Goal: Task Accomplishment & Management: Use online tool/utility

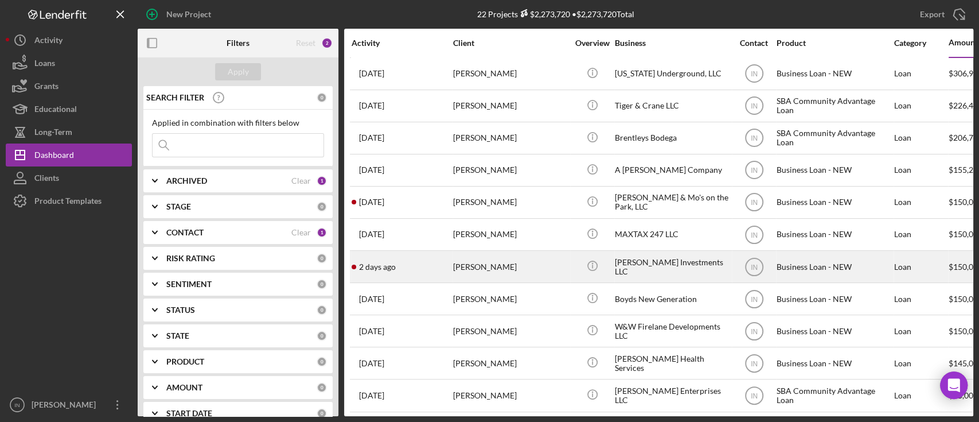
scroll to position [306, 0]
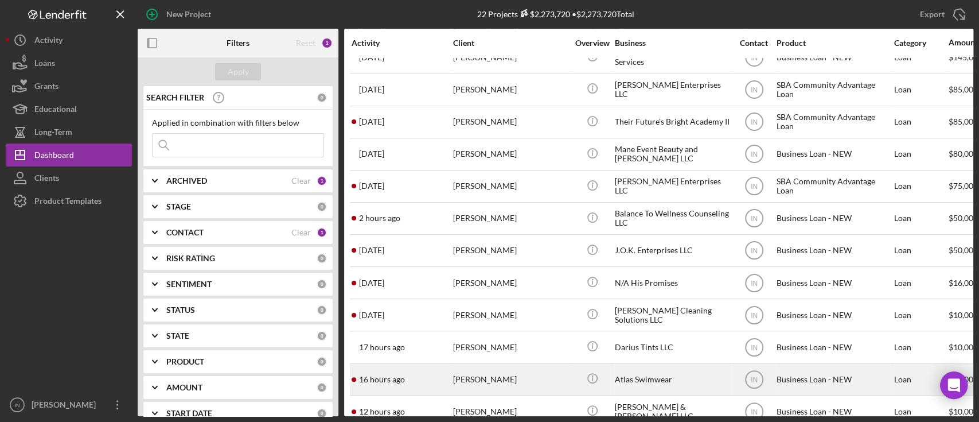
click at [505, 368] on div "[PERSON_NAME]" at bounding box center [510, 379] width 115 height 30
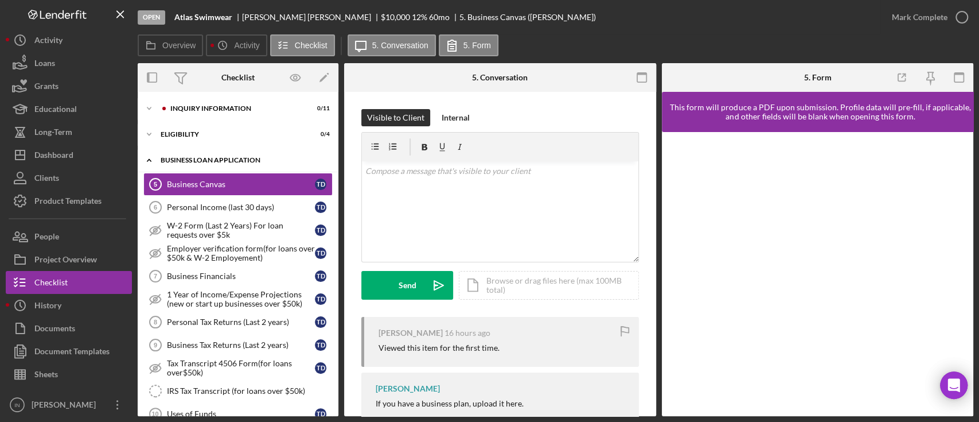
click at [223, 158] on div "BUSINESS LOAN APPLICATION" at bounding box center [243, 160] width 164 height 7
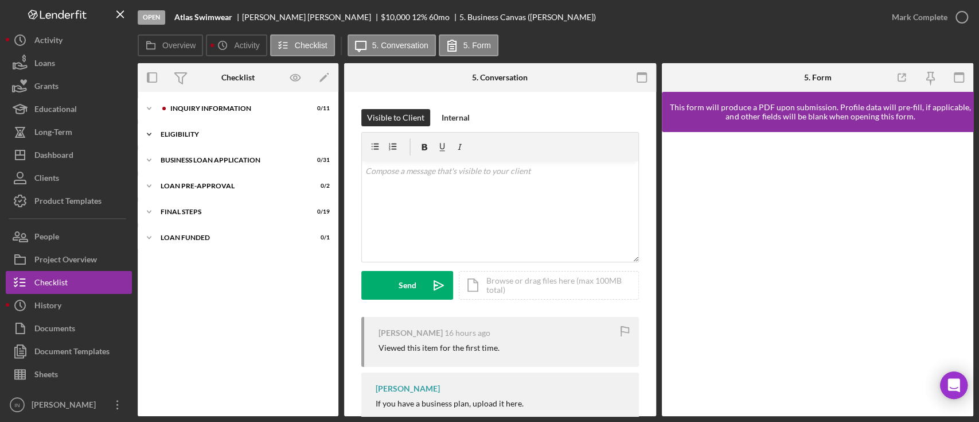
click at [204, 133] on div "ELIGIBILITY" at bounding box center [243, 134] width 164 height 7
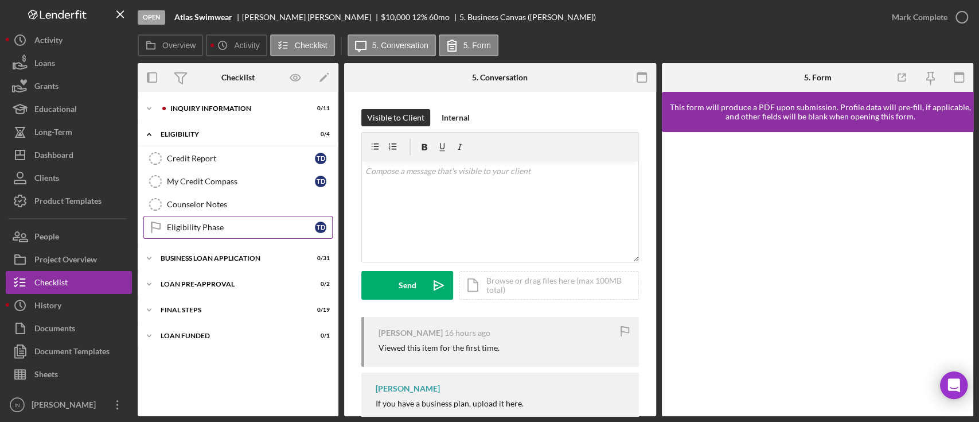
click at [215, 225] on div "Eligibility Phase" at bounding box center [241, 227] width 148 height 9
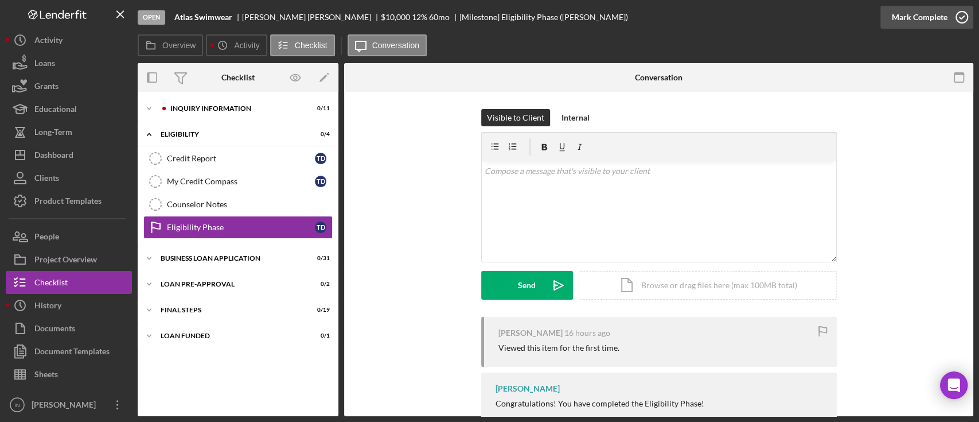
click at [903, 6] on div "Mark Complete" at bounding box center [920, 17] width 56 height 23
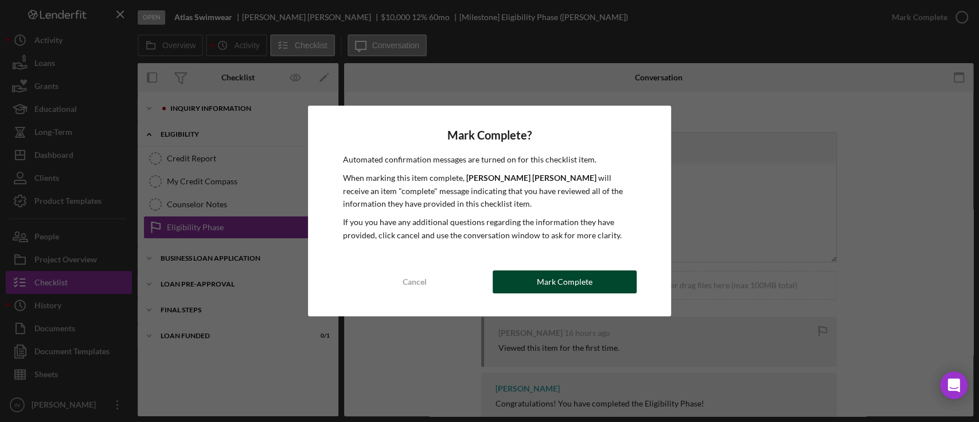
click at [529, 278] on button "Mark Complete" at bounding box center [565, 281] width 144 height 23
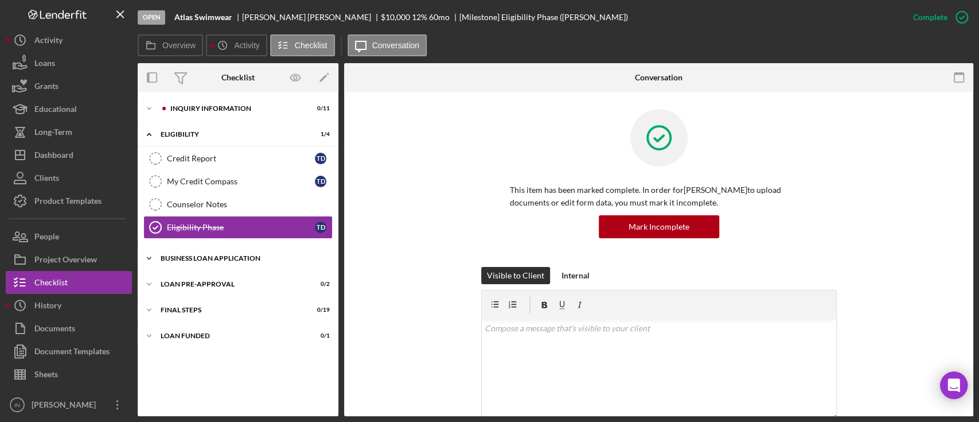
click at [207, 258] on div "BUSINESS LOAN APPLICATION" at bounding box center [243, 258] width 164 height 7
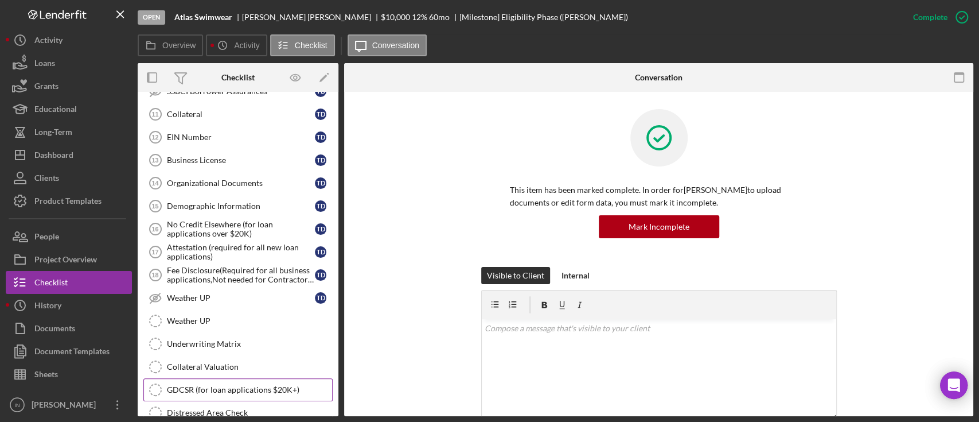
scroll to position [650, 0]
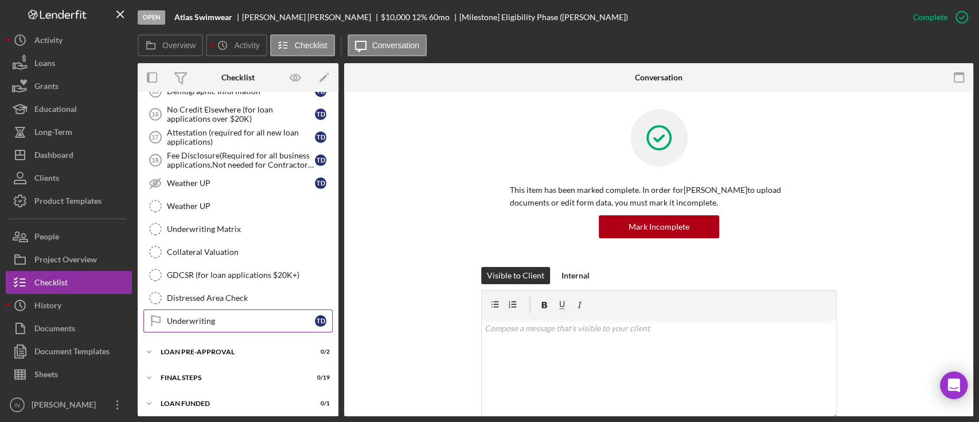
click at [211, 316] on div "Underwriting" at bounding box center [241, 320] width 148 height 9
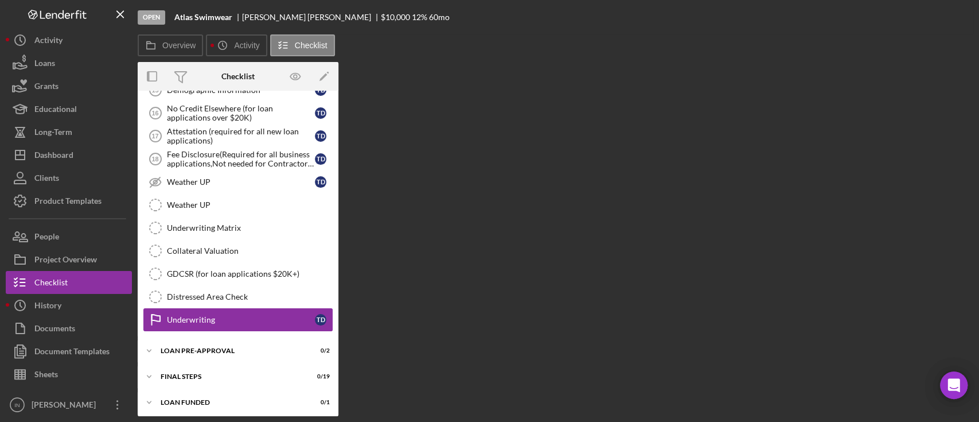
scroll to position [650, 0]
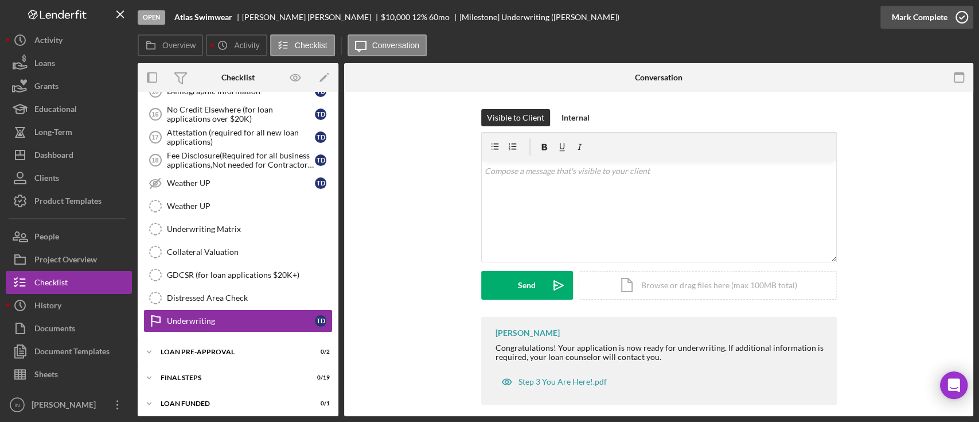
click at [943, 9] on div "Mark Complete" at bounding box center [920, 17] width 56 height 23
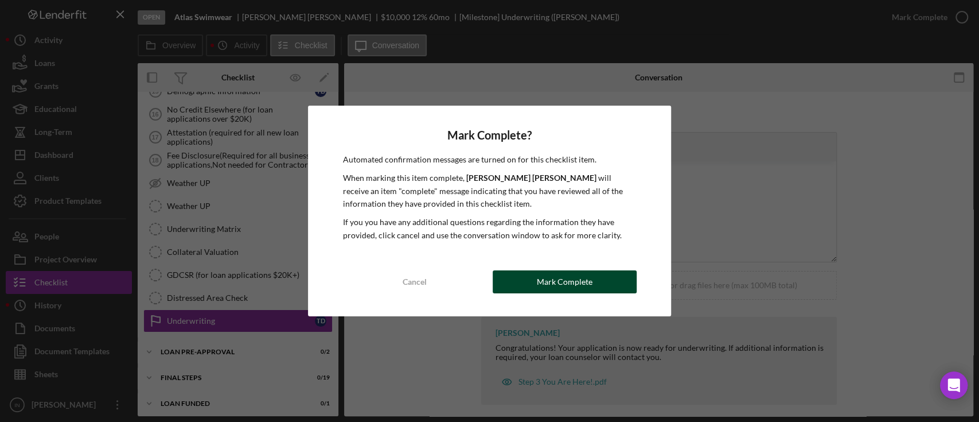
click at [548, 287] on div "Mark Complete" at bounding box center [565, 281] width 56 height 23
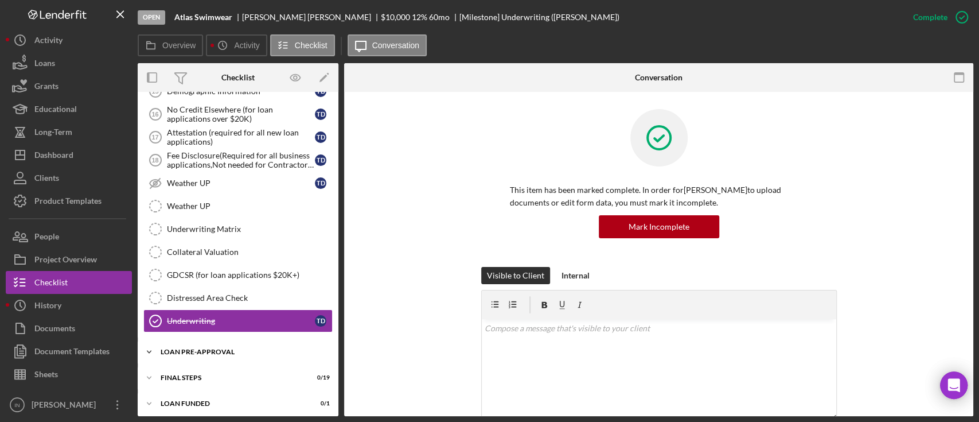
click at [210, 348] on div "LOAN PRE-APPROVAL" at bounding box center [243, 351] width 164 height 7
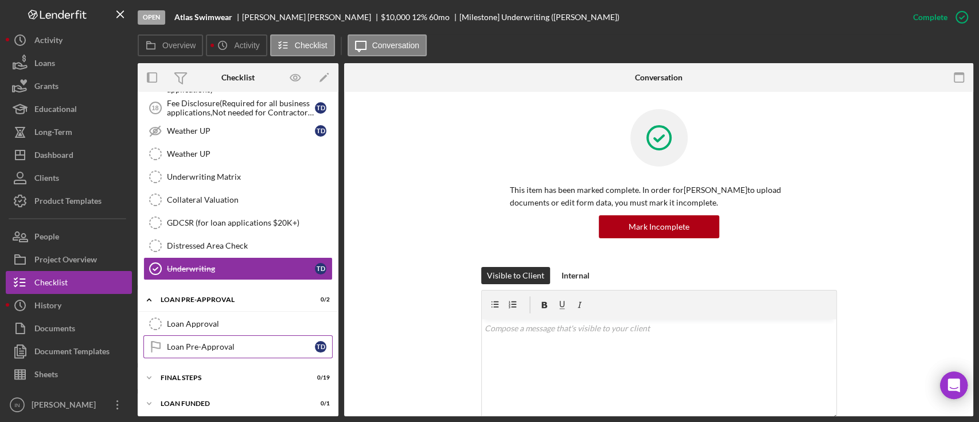
click at [211, 342] on div "Loan Pre-Approval" at bounding box center [241, 346] width 148 height 9
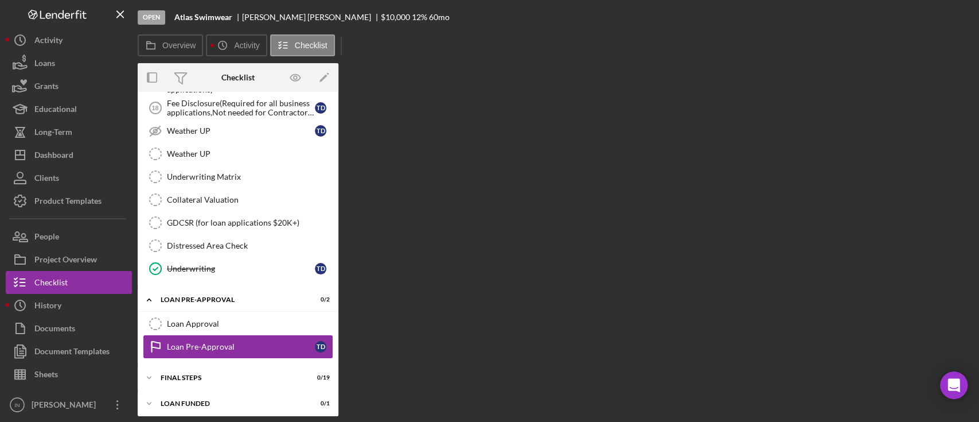
scroll to position [702, 0]
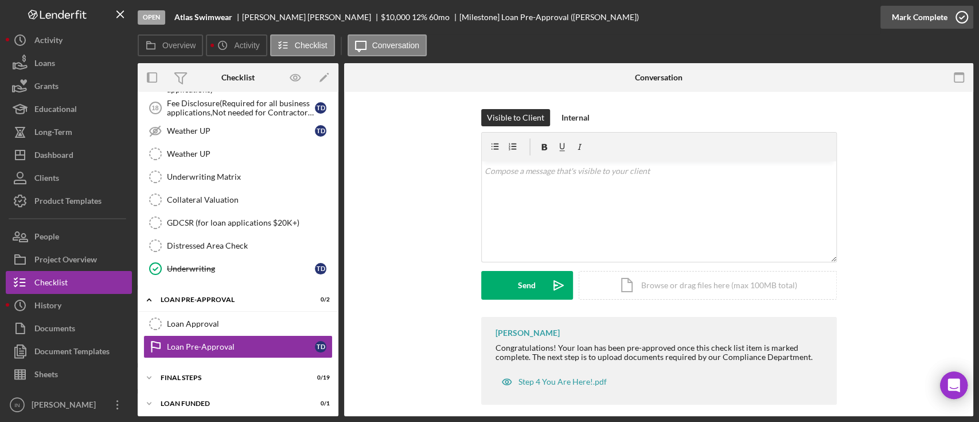
click at [927, 21] on div "Mark Complete" at bounding box center [920, 17] width 56 height 23
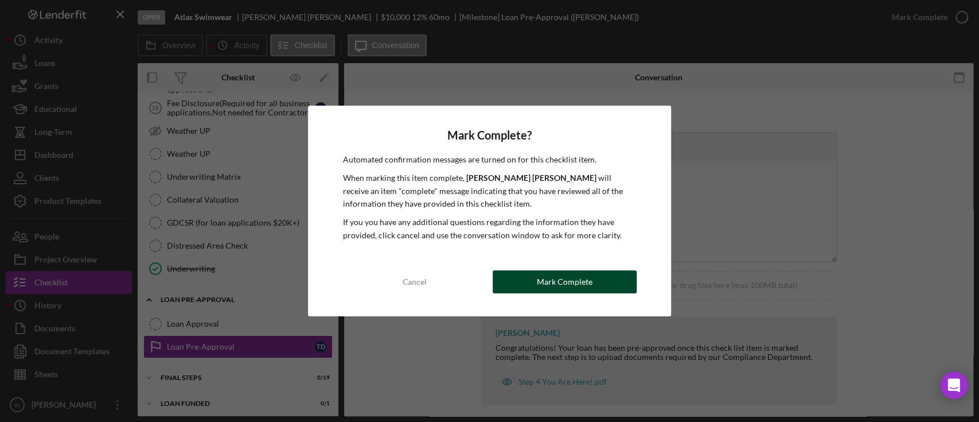
click at [577, 285] on div "Mark Complete" at bounding box center [565, 281] width 56 height 23
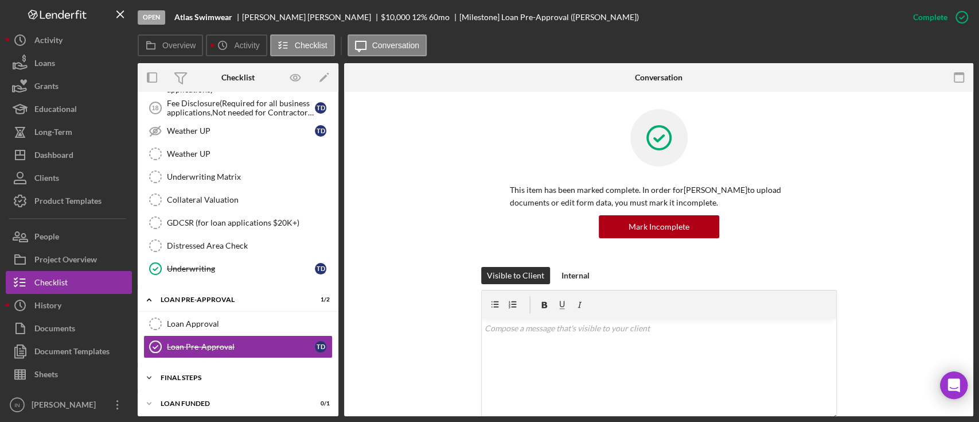
click at [220, 367] on div "Icon/Expander FINAL STEPS 0 / 19" at bounding box center [238, 377] width 201 height 23
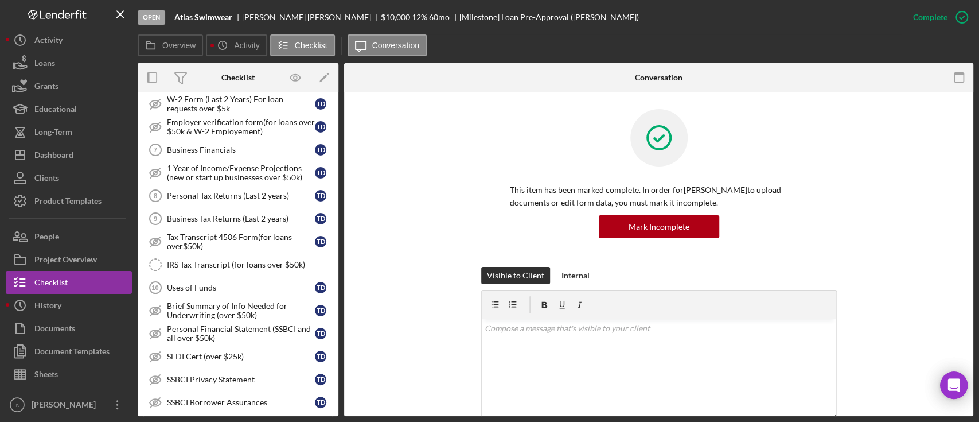
scroll to position [0, 0]
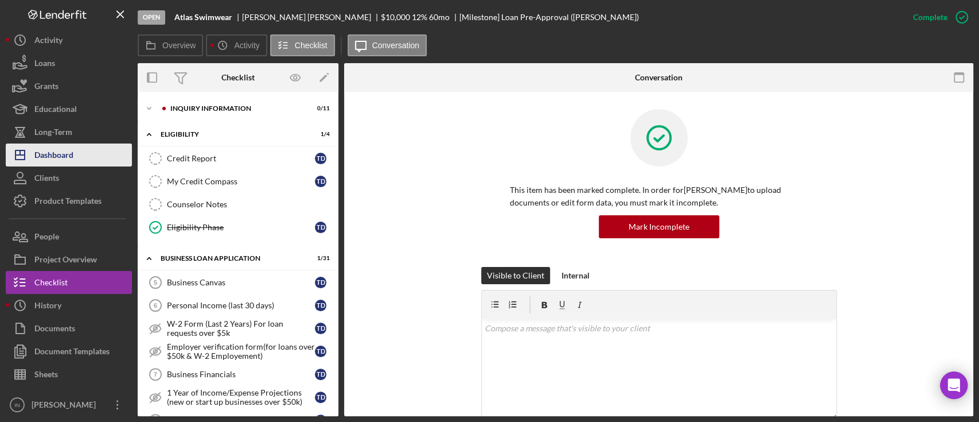
click at [61, 156] on div "Dashboard" at bounding box center [53, 156] width 39 height 26
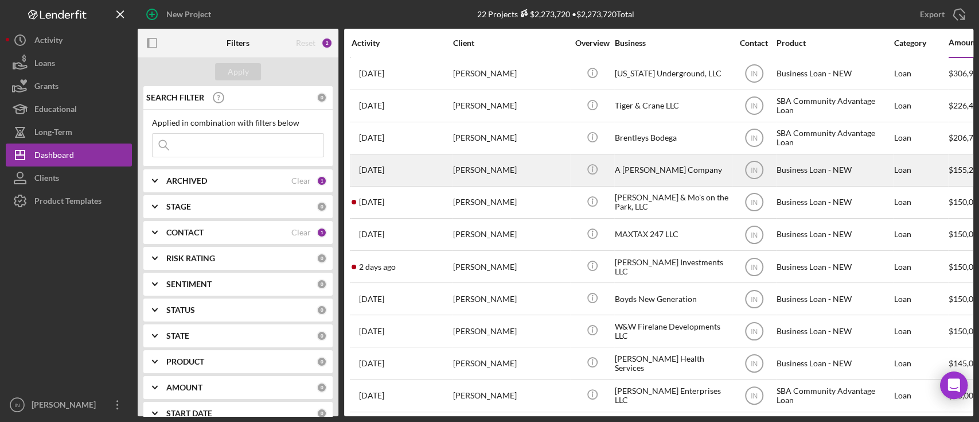
click at [494, 165] on div "[PERSON_NAME]" at bounding box center [510, 170] width 115 height 30
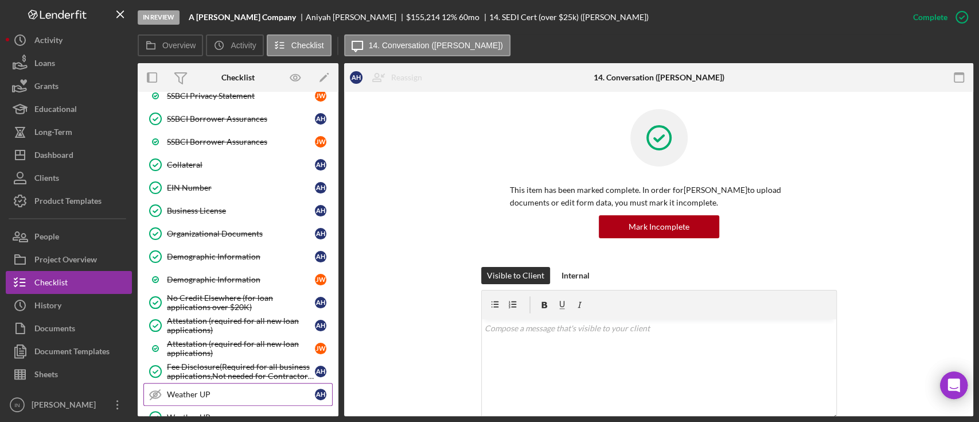
scroll to position [669, 0]
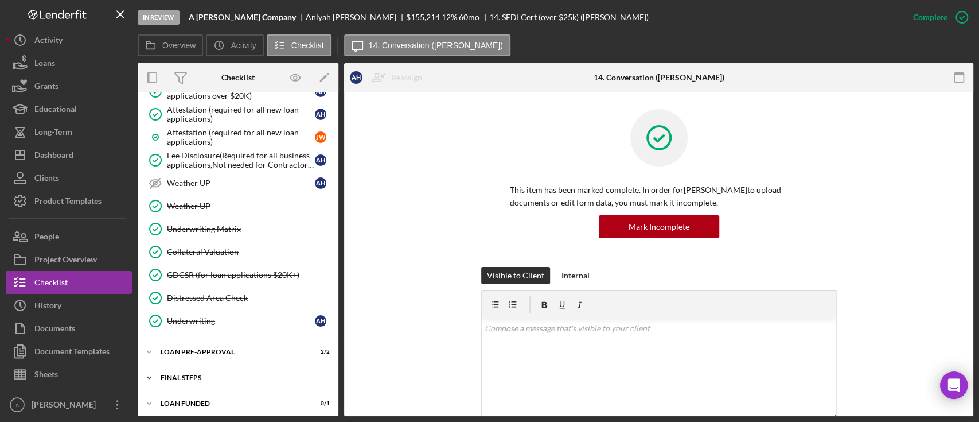
click at [196, 374] on div "FINAL STEPS" at bounding box center [243, 377] width 164 height 7
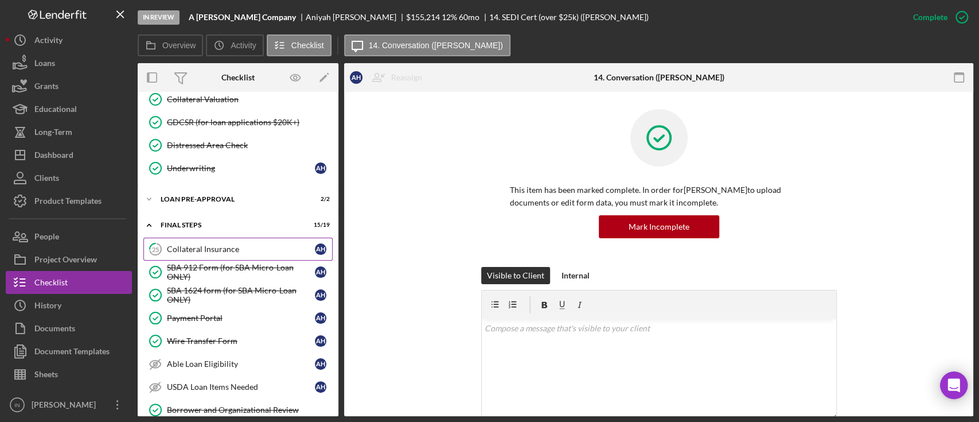
click at [205, 238] on link "25 Collateral Insurance A H" at bounding box center [237, 249] width 189 height 23
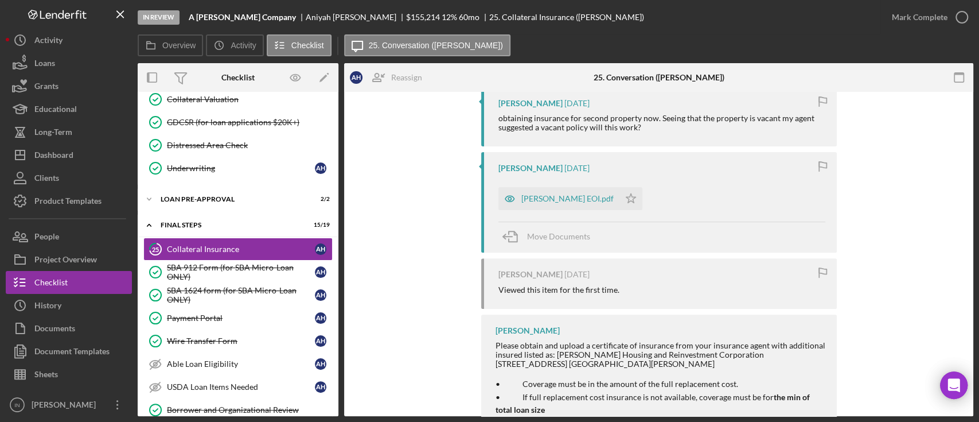
scroll to position [306, 0]
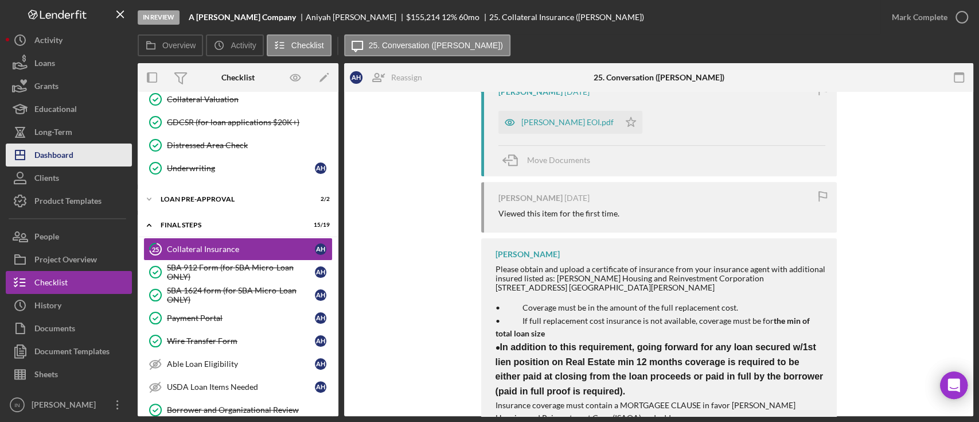
click at [54, 148] on div "Dashboard" at bounding box center [53, 156] width 39 height 26
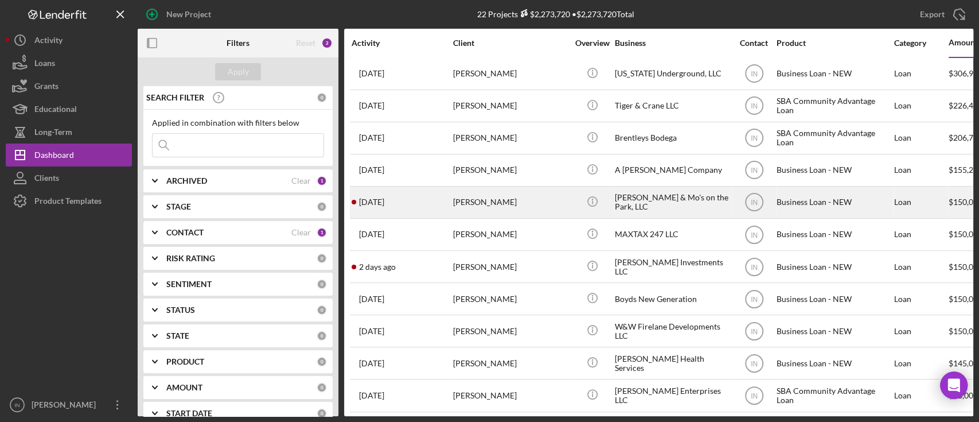
scroll to position [76, 0]
